Goal: Find specific page/section: Find specific page/section

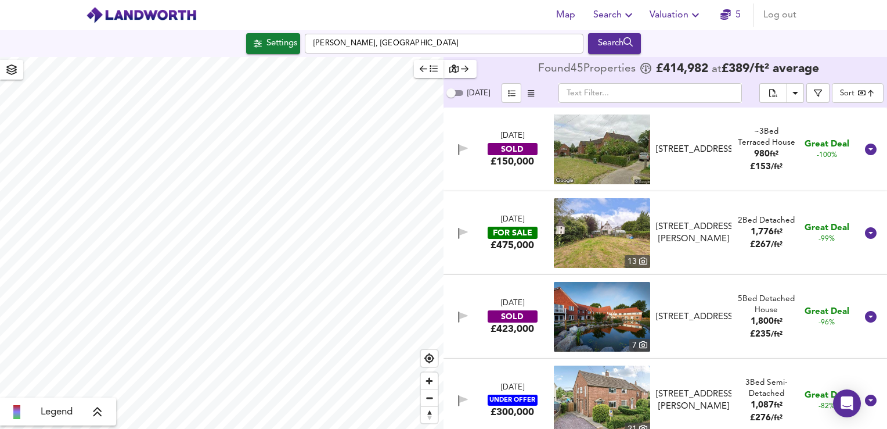
type input "24"
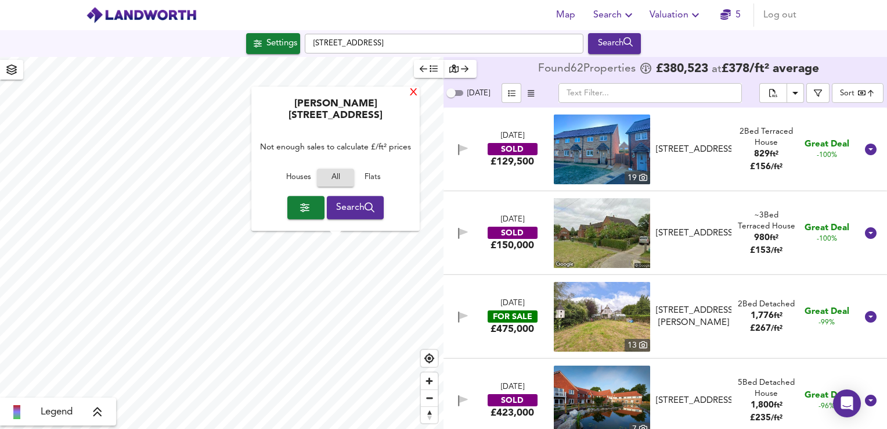
click at [412, 99] on div "X" at bounding box center [414, 93] width 10 height 11
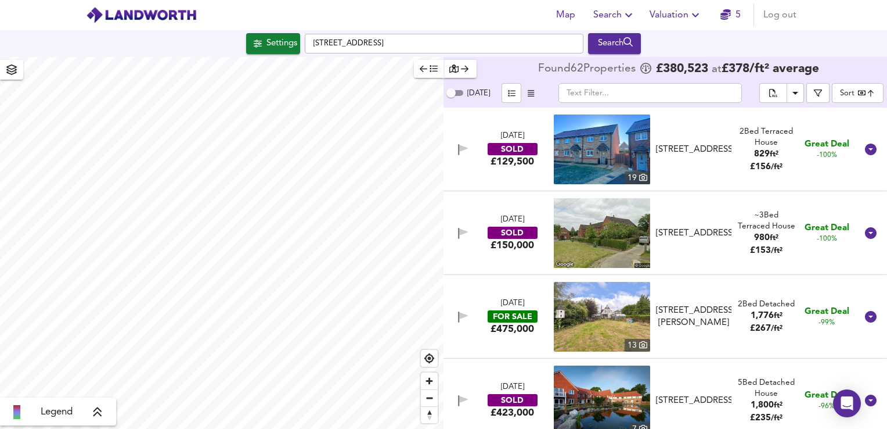
type input "843"
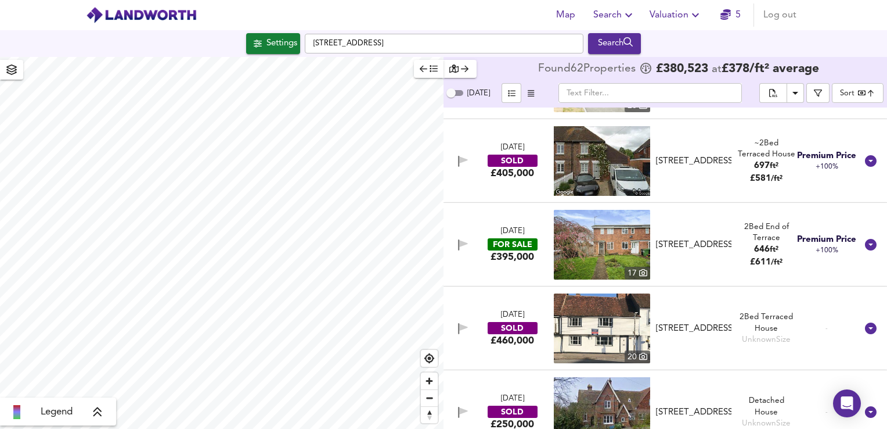
scroll to position [3751, 0]
